Goal: Information Seeking & Learning: Learn about a topic

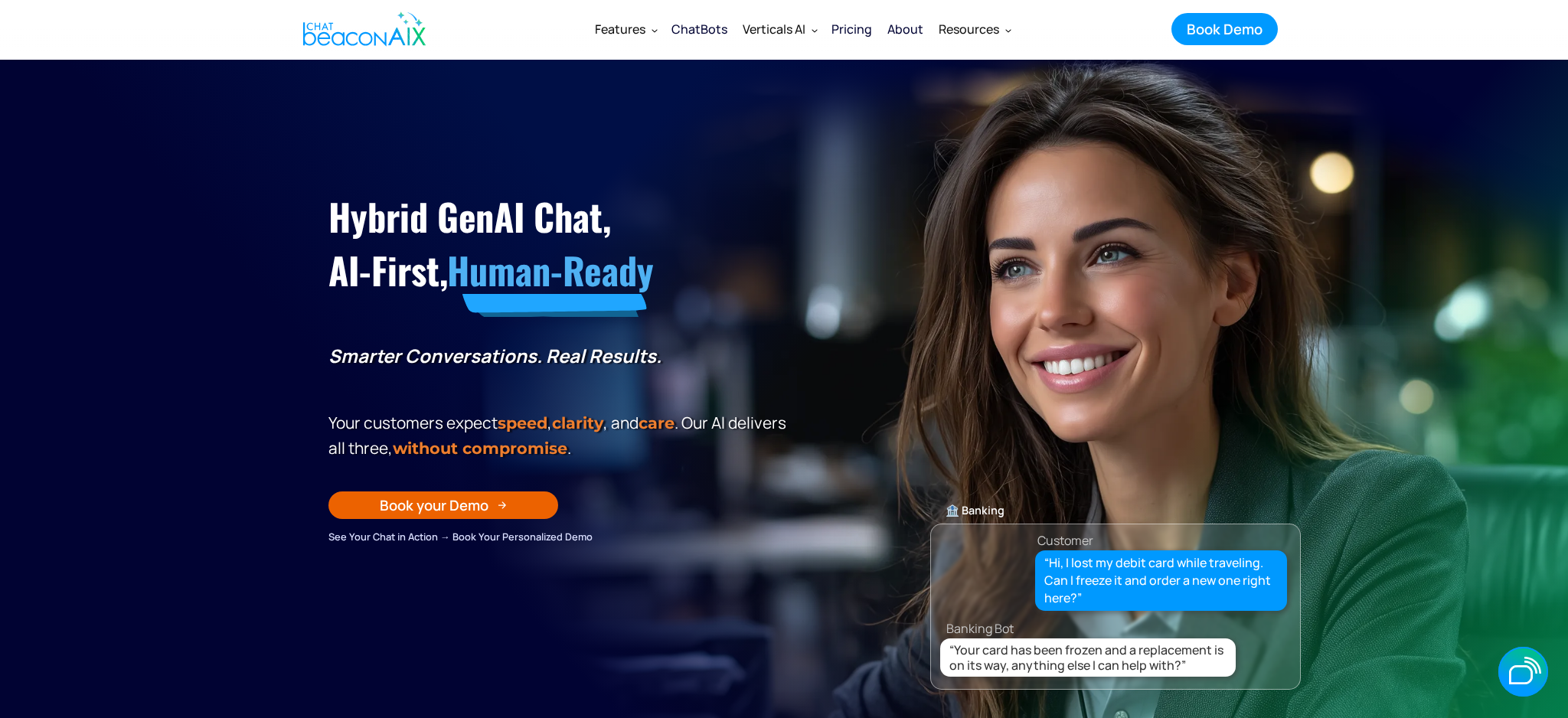
click at [867, 32] on div "Pricing" at bounding box center [852, 29] width 40 height 21
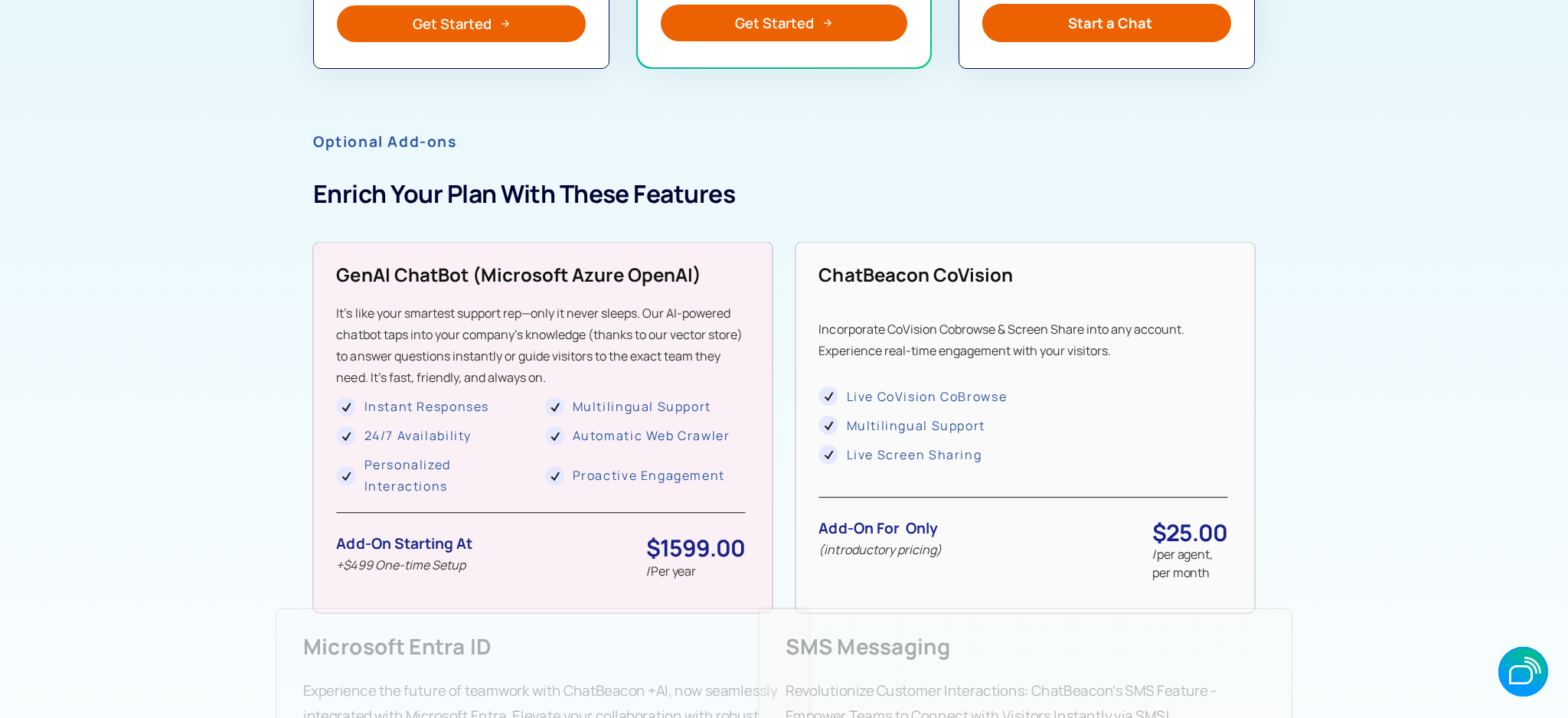
scroll to position [1155, 0]
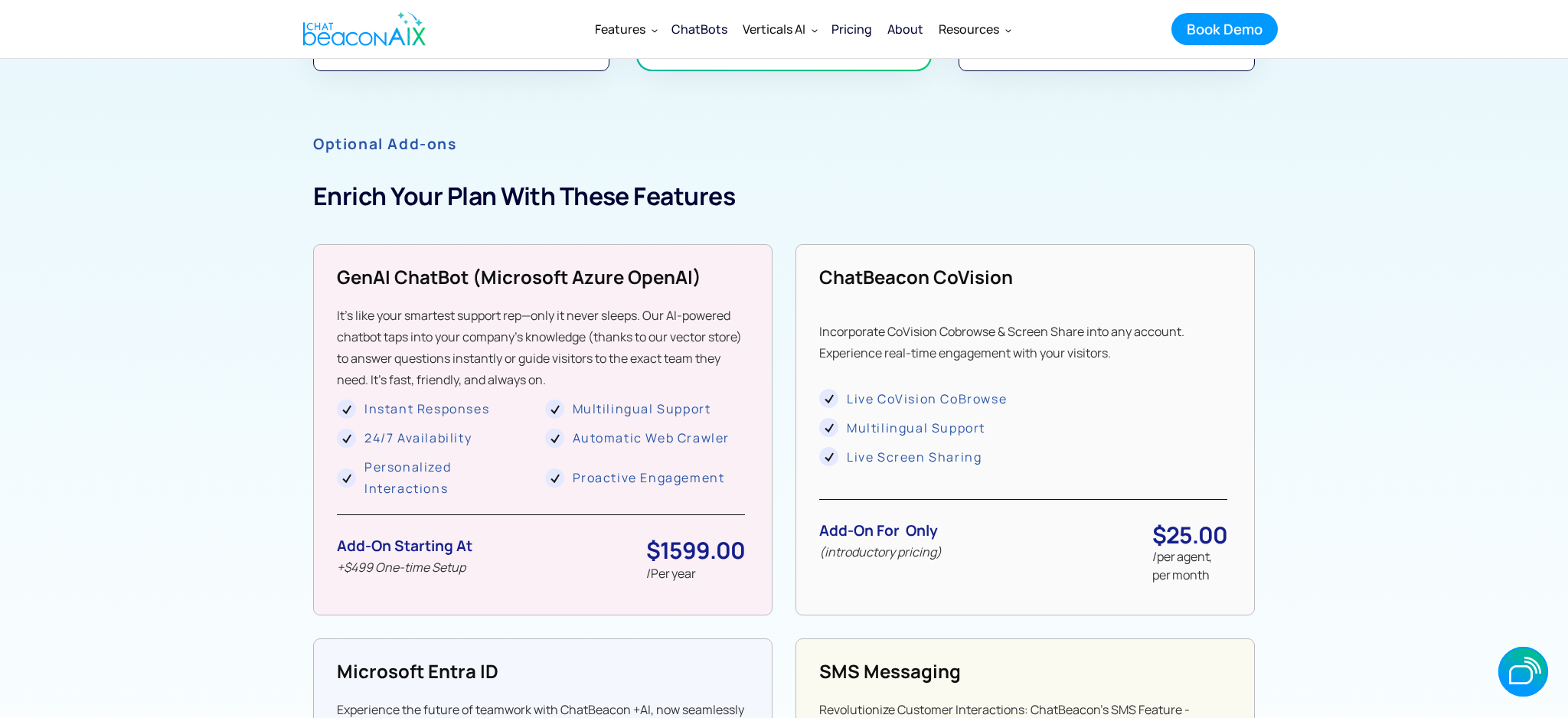
scroll to position [1094, 0]
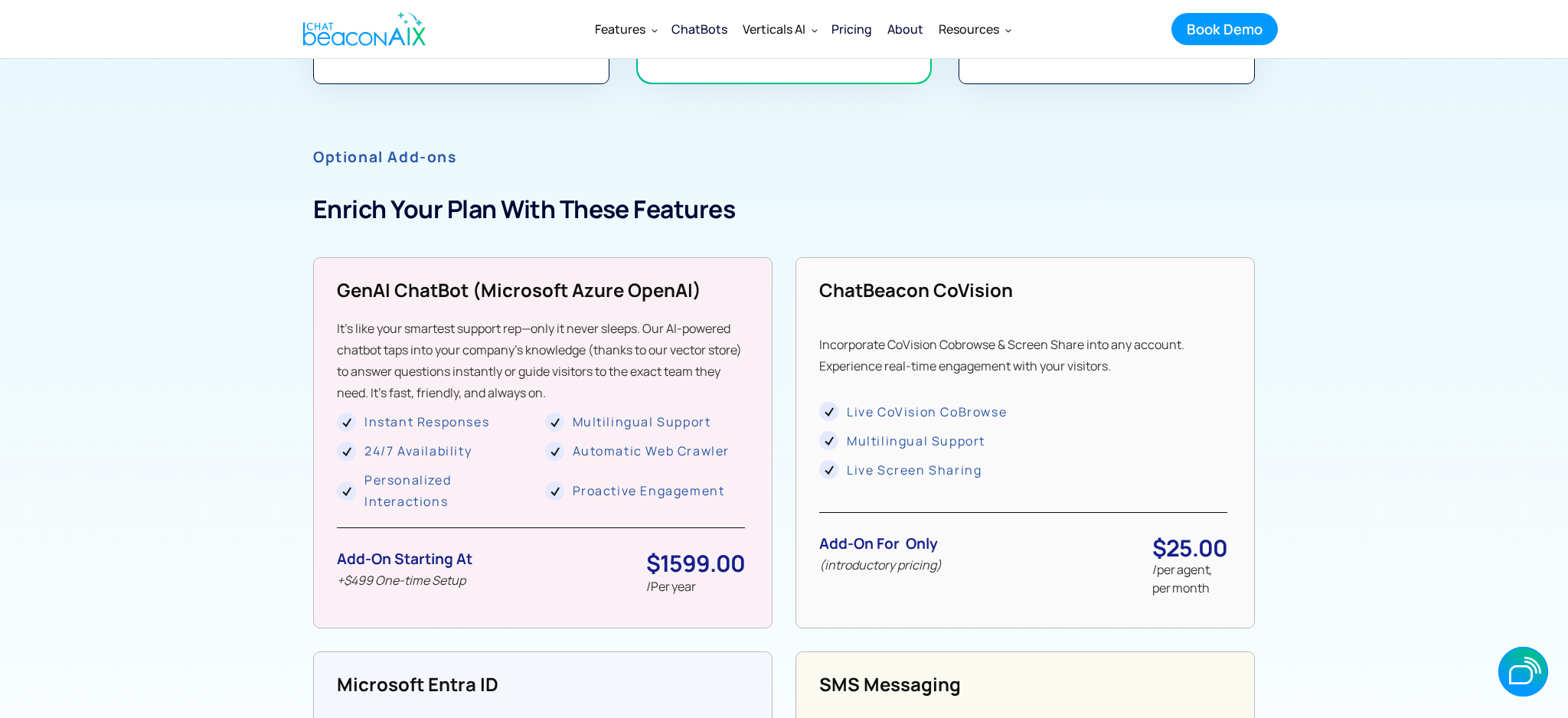
click at [1209, 196] on h3 "Enrich Your Plan With These Features" at bounding box center [784, 209] width 942 height 34
drag, startPoint x: 1264, startPoint y: 192, endPoint x: 1273, endPoint y: 177, distance: 17.5
click at [1269, 183] on section "Choose Cloud or Installable, ChatBeacon offers both. Select your ChatBeacon AI …" at bounding box center [784, 3] width 1568 height 2078
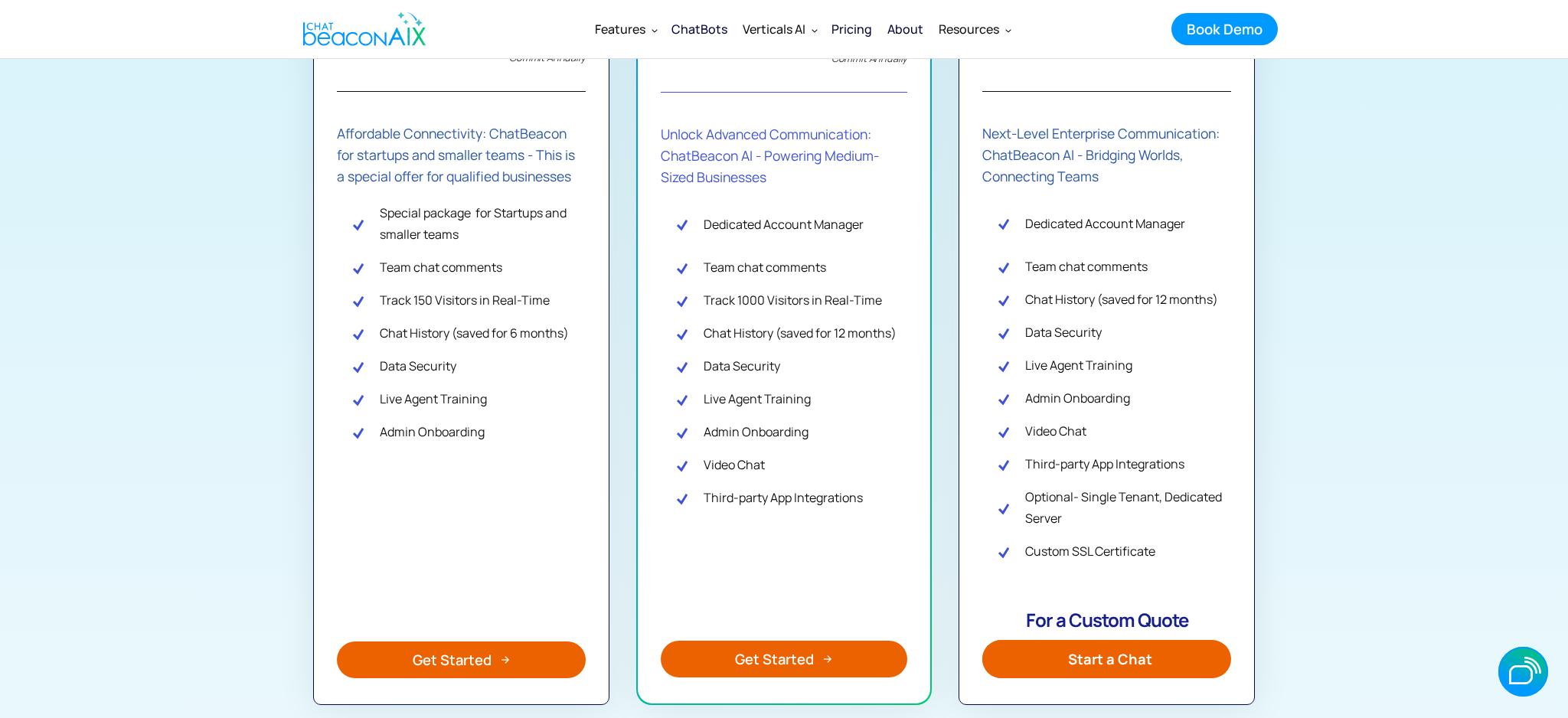
scroll to position [468, 0]
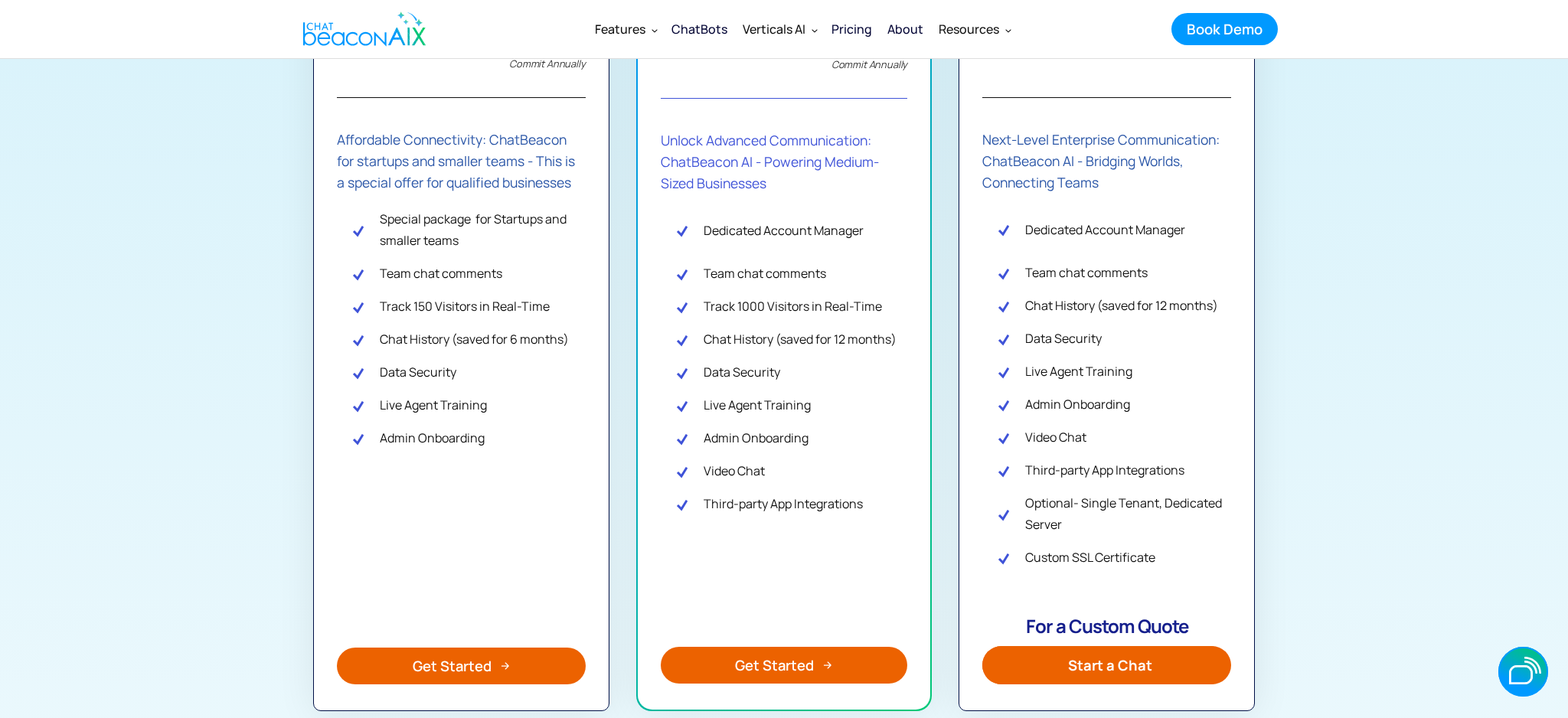
click at [1293, 129] on section "Choose Cloud or Installable, ChatBeacon offers both. Select your ChatBeacon AI …" at bounding box center [784, 629] width 1568 height 2078
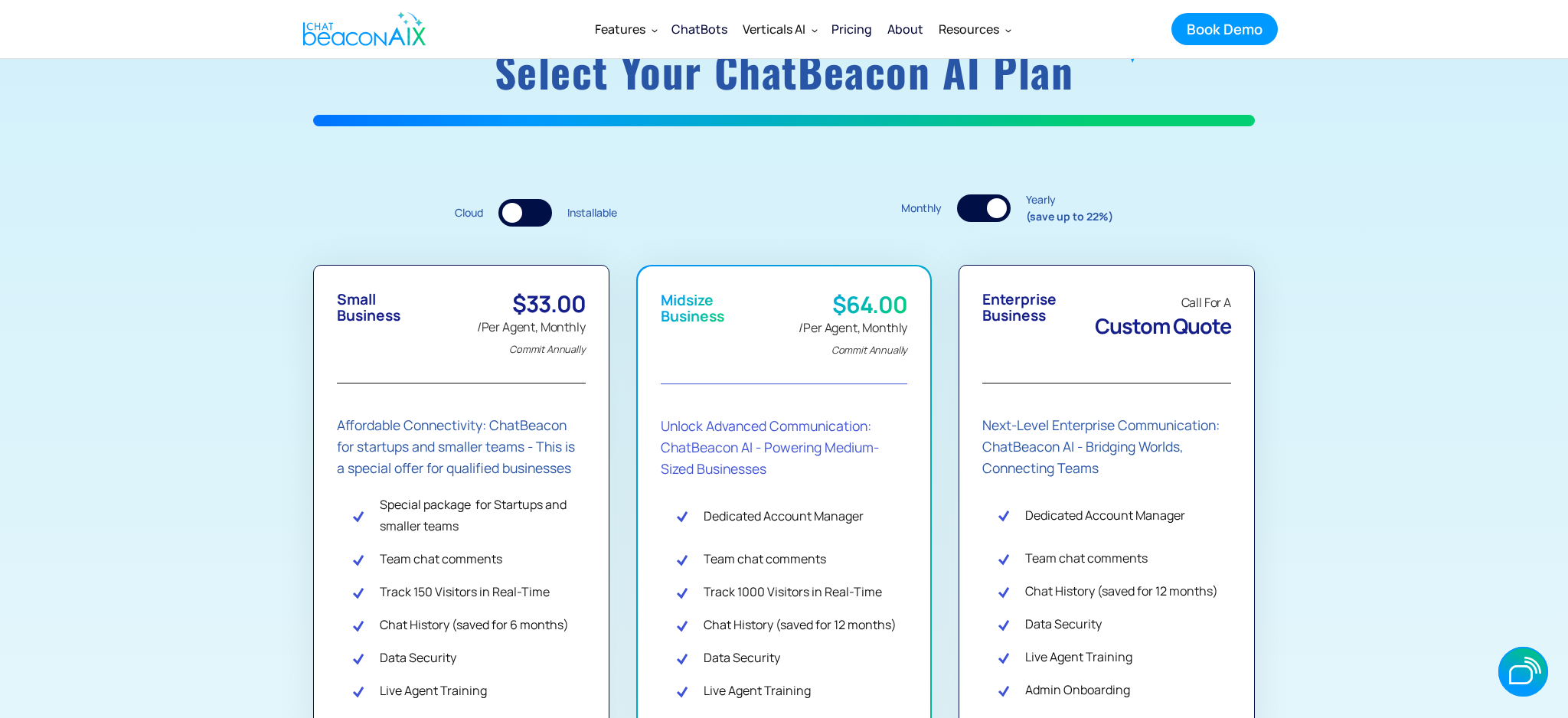
scroll to position [0, 0]
